Goal: Check status

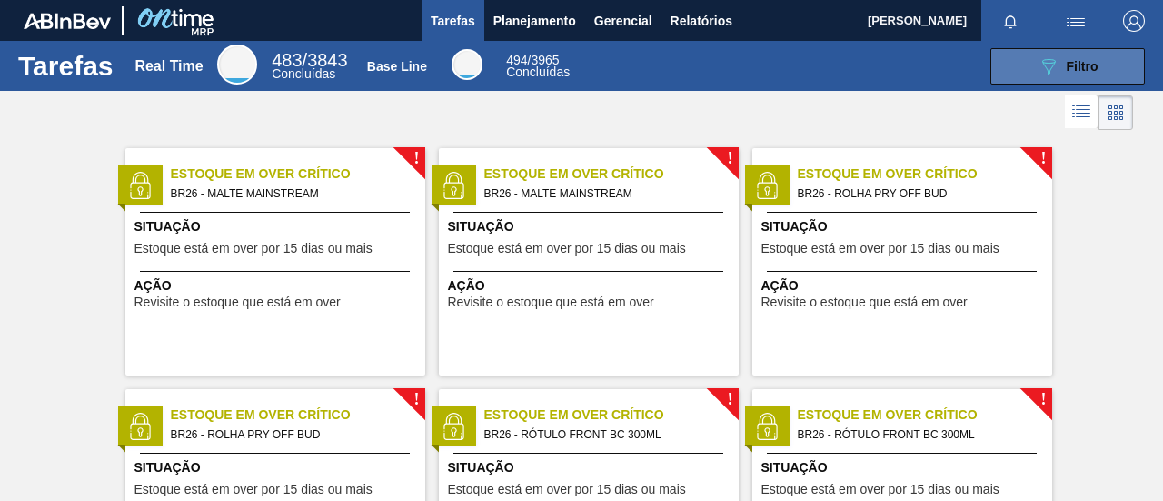
click at [1066, 68] on span "Filtro" at bounding box center [1082, 66] width 32 height 15
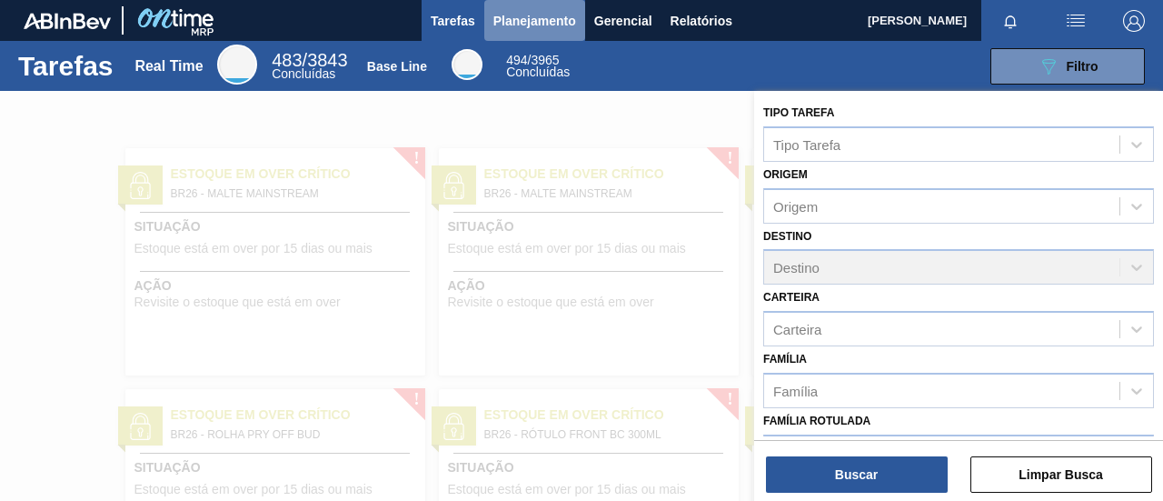
click at [527, 29] on span "Planejamento" at bounding box center [534, 21] width 83 height 22
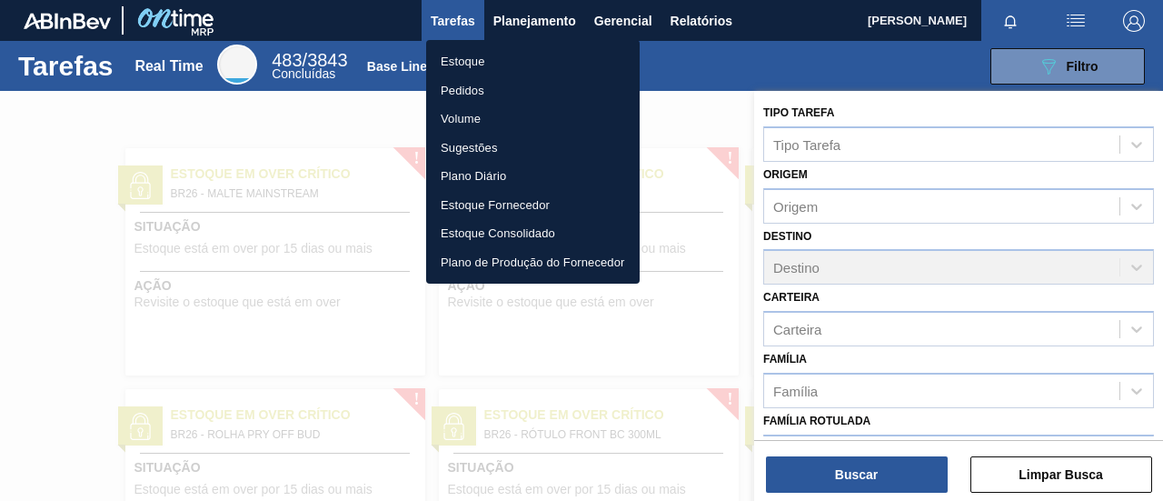
click at [476, 92] on li "Pedidos" at bounding box center [532, 90] width 213 height 29
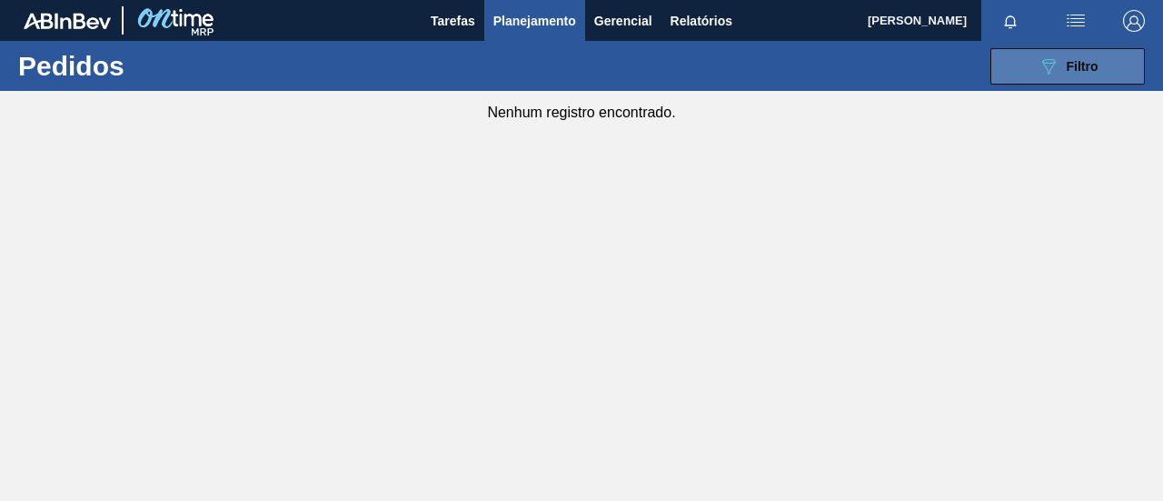
click at [1093, 59] on span "Filtro" at bounding box center [1082, 66] width 32 height 15
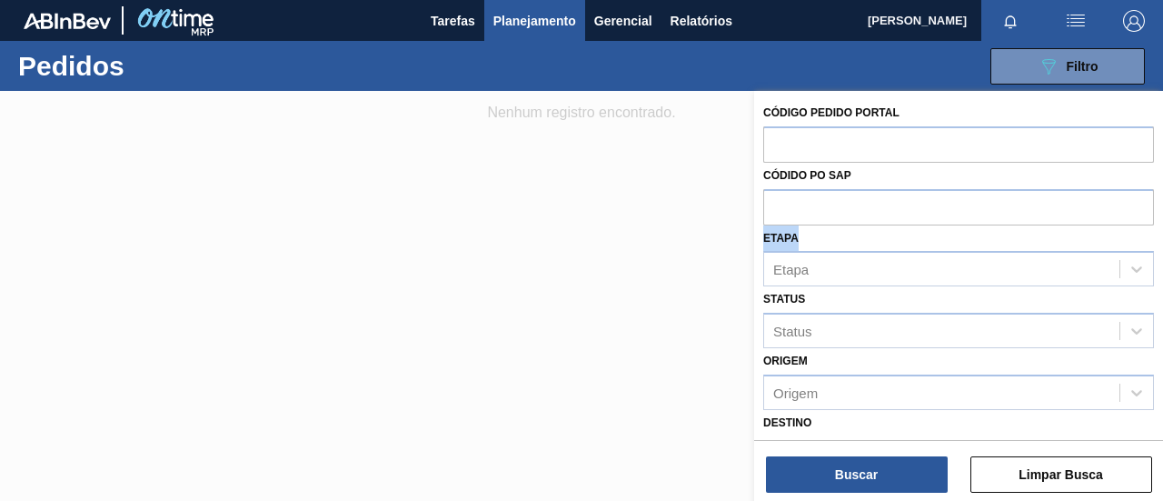
drag, startPoint x: 1159, startPoint y: 203, endPoint x: 1159, endPoint y: 235, distance: 32.7
click at [1159, 235] on div "Código Pedido Portal Códido PO SAP Etapa Etapa Status Status Origem Origem Dest…" at bounding box center [958, 430] width 409 height 678
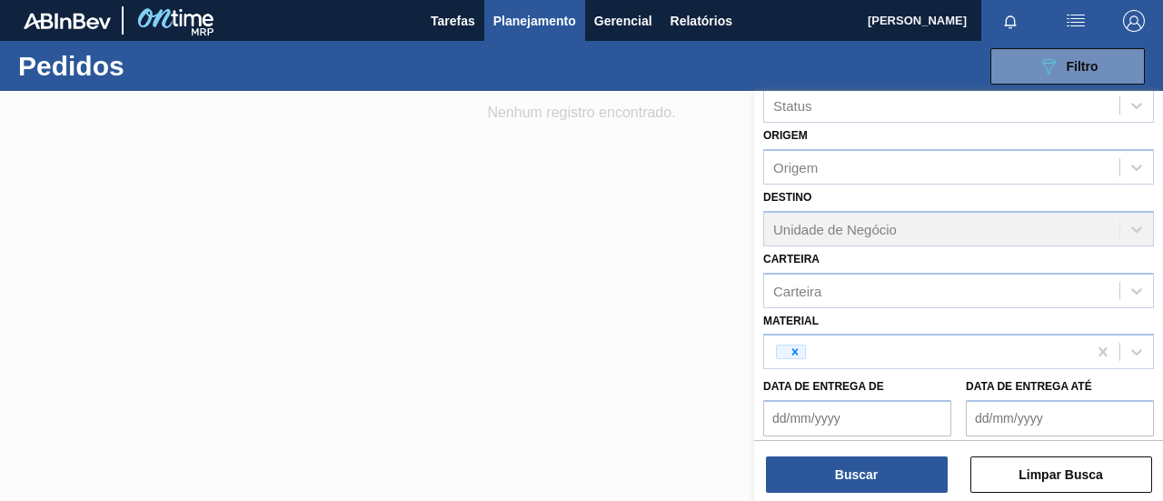
scroll to position [249, 0]
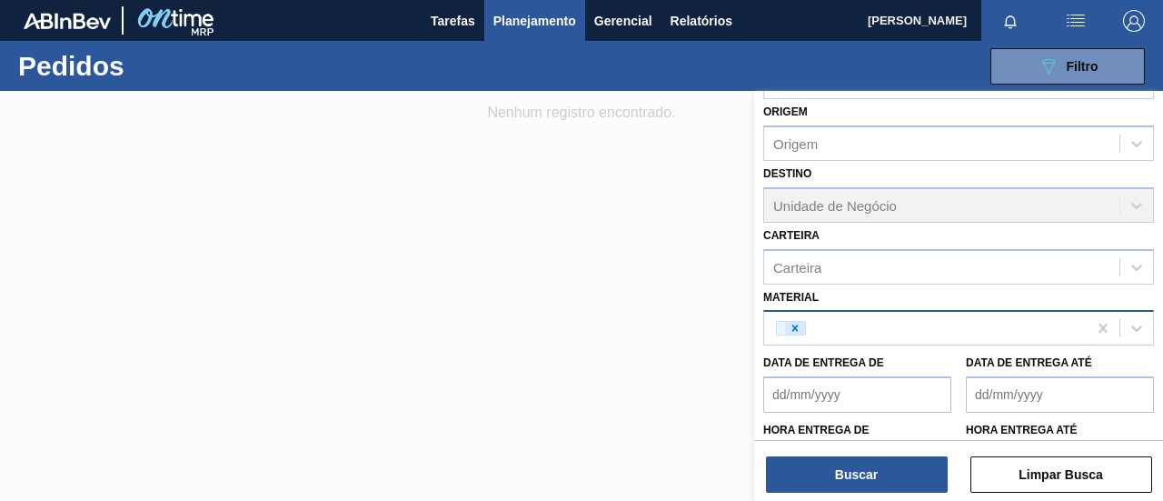
click at [795, 328] on icon at bounding box center [794, 328] width 13 height 13
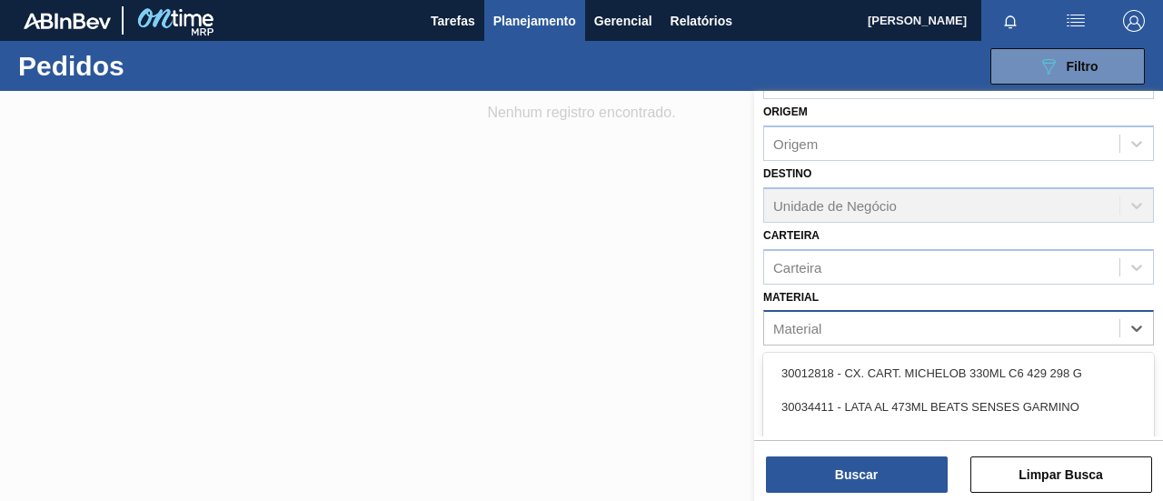
click at [836, 319] on div "Material" at bounding box center [941, 328] width 355 height 26
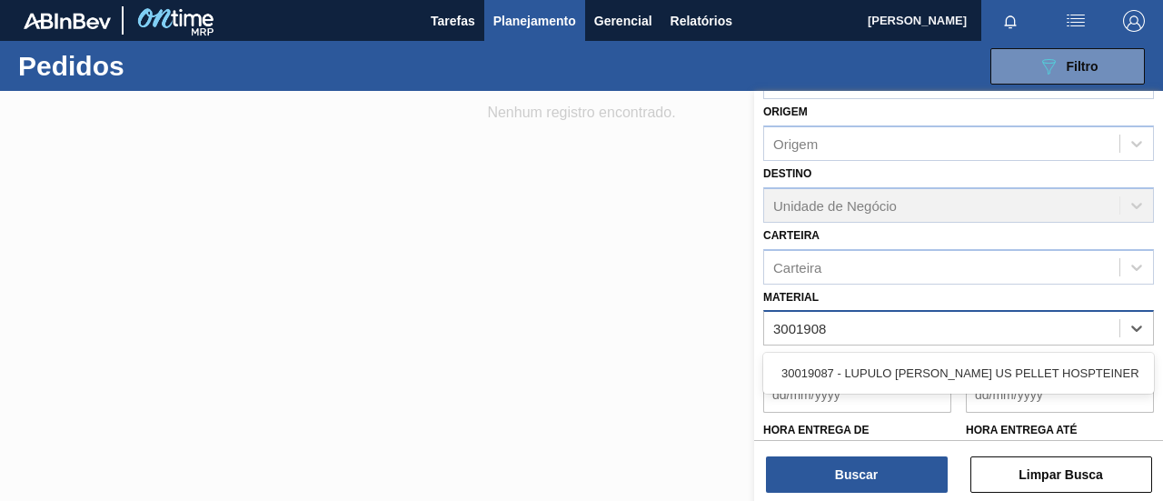
type input "30019087"
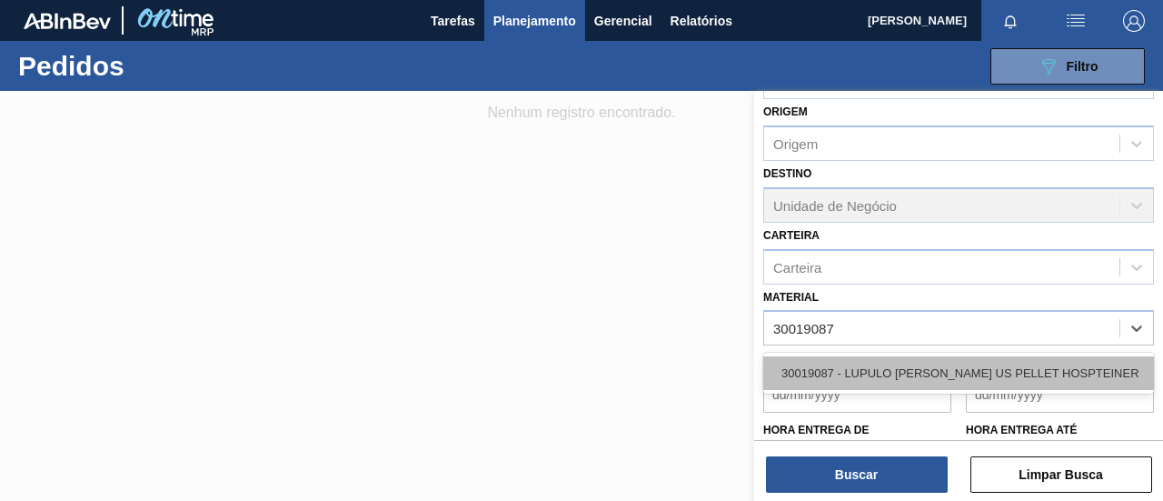
click at [859, 362] on div "30019087 - LUPULO [PERSON_NAME] US PELLET HOSPTEINER" at bounding box center [958, 373] width 391 height 34
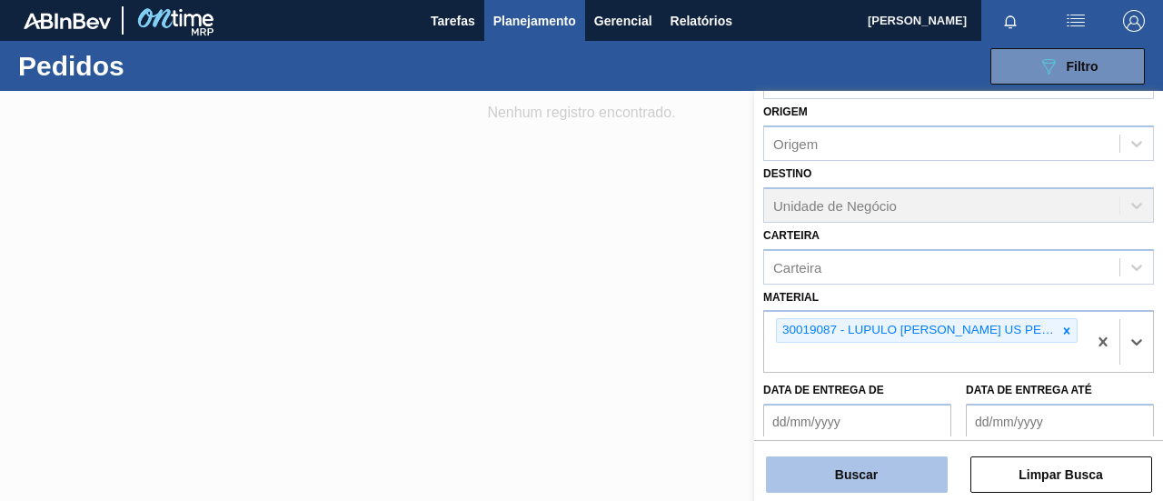
click at [868, 460] on button "Buscar" at bounding box center [857, 474] width 182 height 36
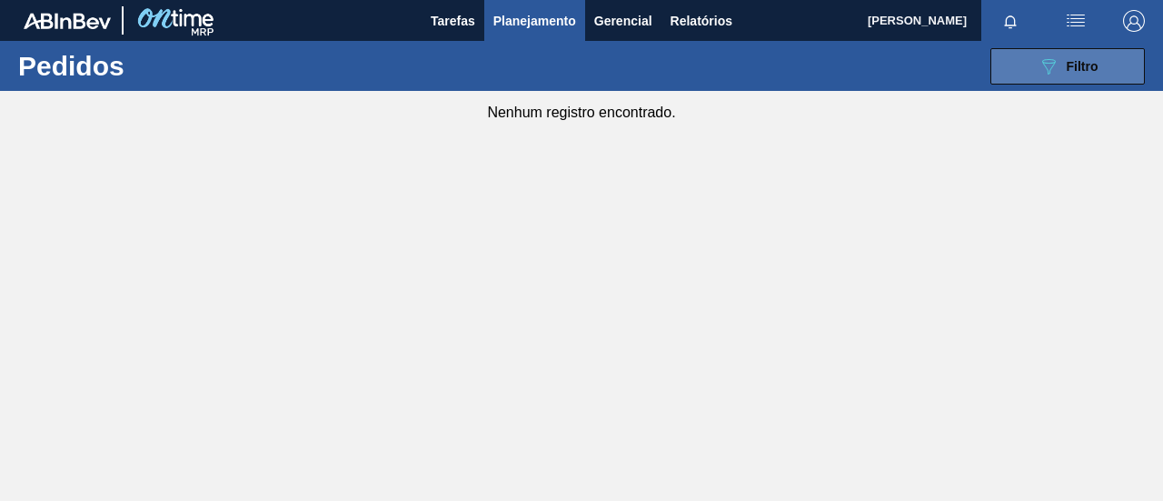
click at [1074, 55] on div "089F7B8B-B2A5-4AFE-B5C0-19BA573D28AC Filtro" at bounding box center [1067, 66] width 61 height 22
